Goal: Task Accomplishment & Management: Use online tool/utility

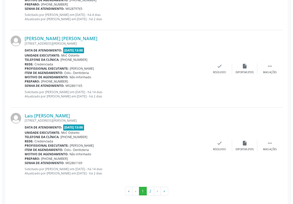
scroll to position [1122, 0]
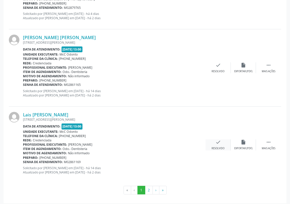
click at [218, 140] on icon "check" at bounding box center [218, 142] width 6 height 6
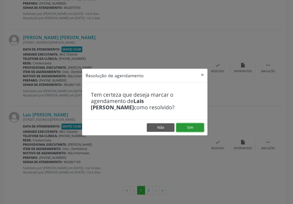
click at [191, 127] on button "Sim" at bounding box center [190, 127] width 28 height 9
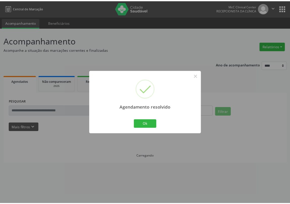
scroll to position [0, 0]
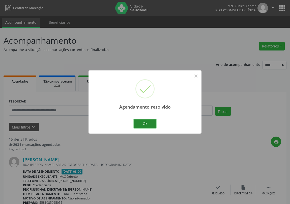
click at [150, 122] on button "Ok" at bounding box center [144, 123] width 23 height 9
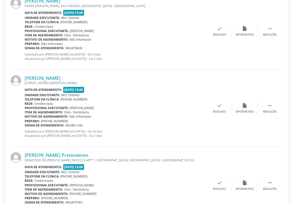
scroll to position [778, 0]
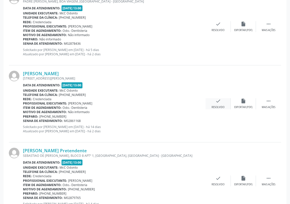
click at [219, 103] on div "check Resolvido" at bounding box center [217, 103] width 25 height 11
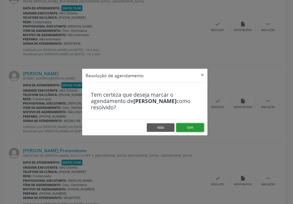
click at [187, 128] on button "Sim" at bounding box center [190, 127] width 28 height 9
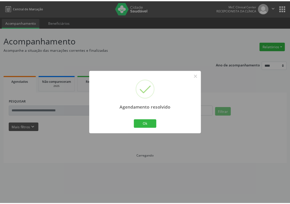
scroll to position [0, 0]
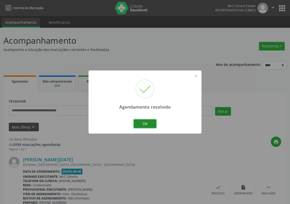
click at [151, 126] on button "Ok" at bounding box center [144, 123] width 23 height 9
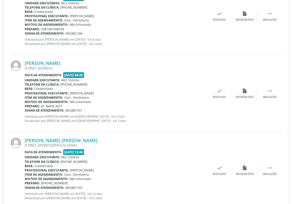
scroll to position [504, 0]
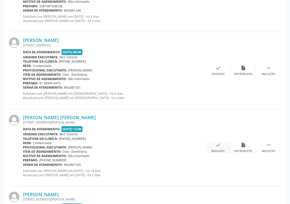
click at [220, 144] on icon "check" at bounding box center [218, 145] width 6 height 6
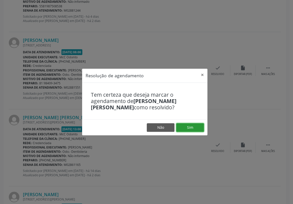
click at [189, 127] on button "Sim" at bounding box center [190, 127] width 28 height 9
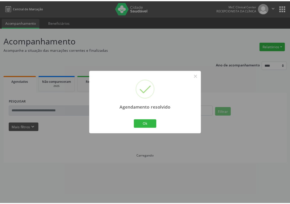
scroll to position [0, 0]
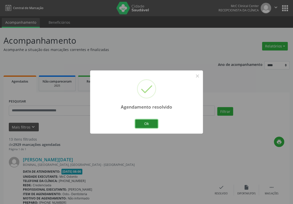
click at [153, 123] on button "Ok" at bounding box center [146, 123] width 23 height 9
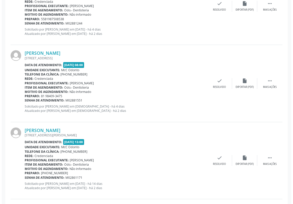
scroll to position [504, 0]
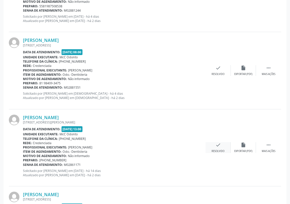
click at [220, 145] on icon "check" at bounding box center [218, 145] width 6 height 6
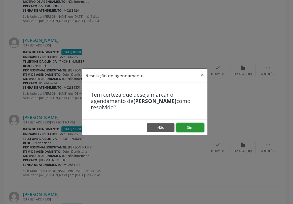
click at [186, 127] on button "Sim" at bounding box center [190, 127] width 28 height 9
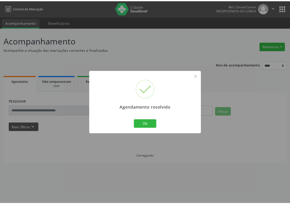
scroll to position [0, 0]
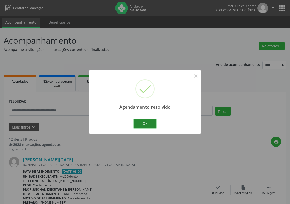
drag, startPoint x: 143, startPoint y: 123, endPoint x: 142, endPoint y: 119, distance: 4.8
click at [143, 123] on button "Ok" at bounding box center [144, 123] width 23 height 9
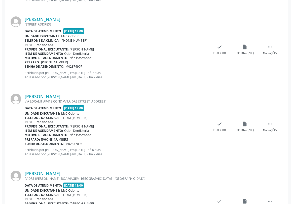
scroll to position [756, 0]
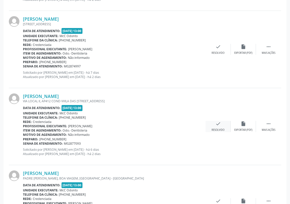
click at [215, 123] on icon "check" at bounding box center [218, 124] width 6 height 6
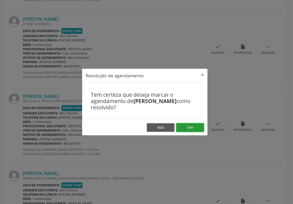
click at [195, 128] on button "Sim" at bounding box center [190, 127] width 28 height 9
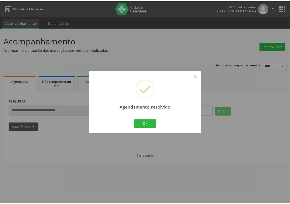
scroll to position [0, 0]
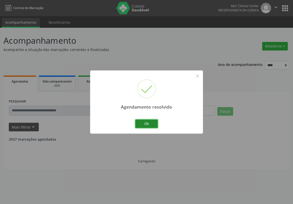
click at [144, 123] on button "Ok" at bounding box center [146, 123] width 23 height 9
